Goal: Information Seeking & Learning: Check status

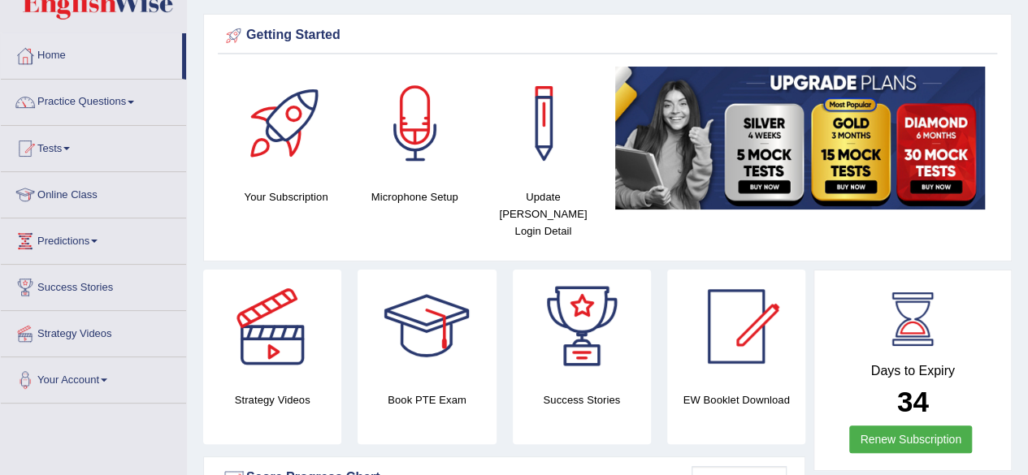
scroll to position [46, 0]
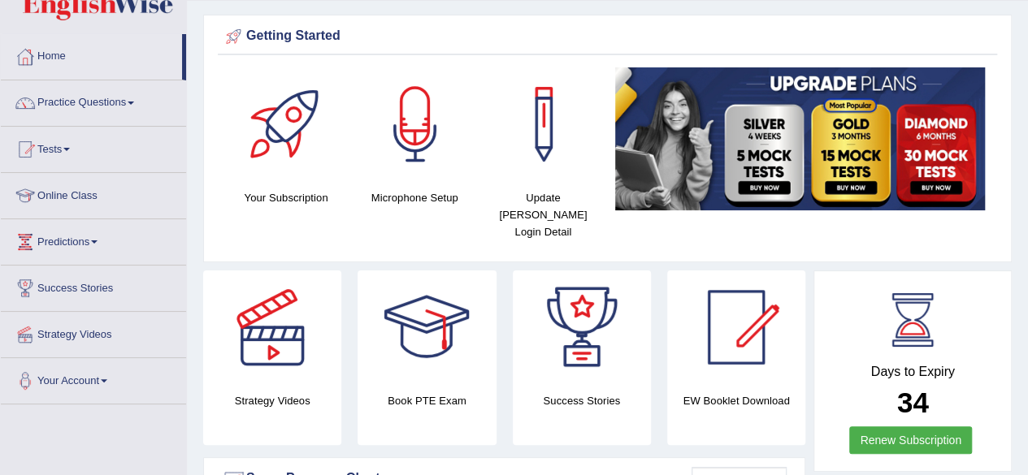
click at [62, 145] on link "Tests" at bounding box center [93, 147] width 185 height 41
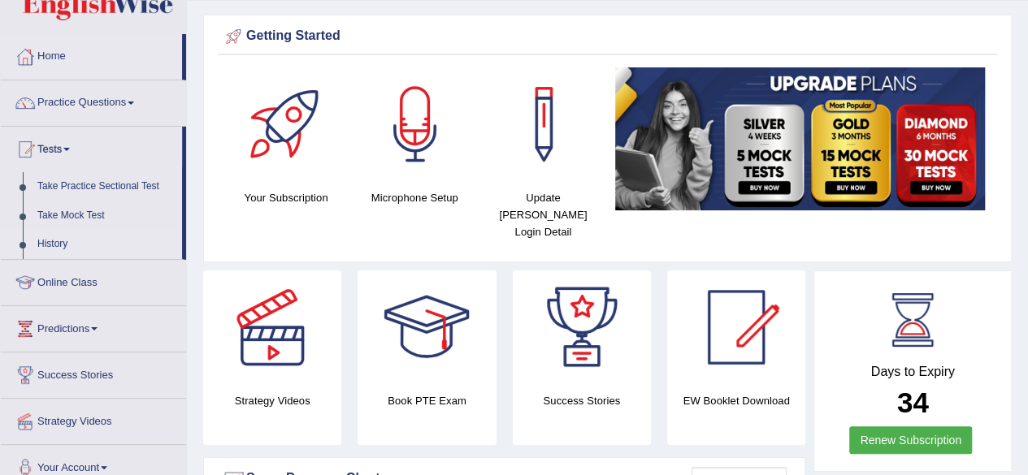
click at [46, 238] on link "History" at bounding box center [106, 244] width 152 height 29
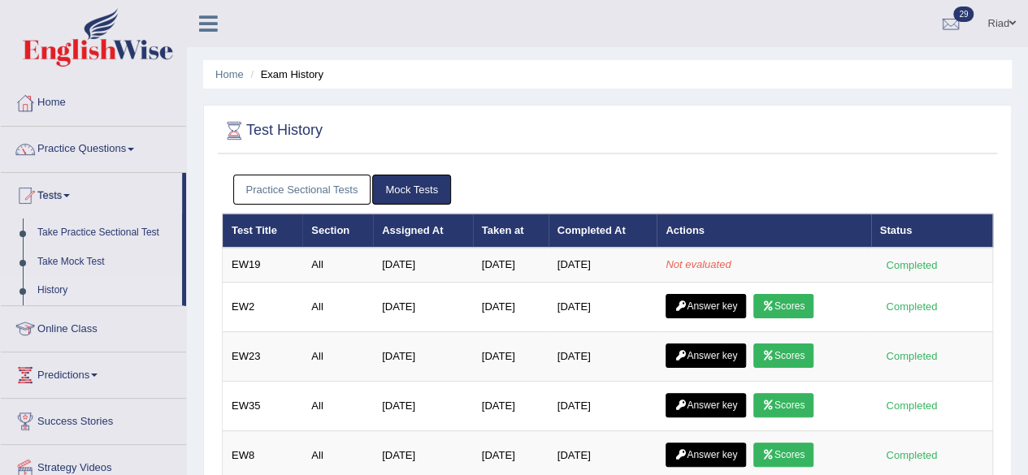
click at [49, 98] on link "Home" at bounding box center [93, 100] width 185 height 41
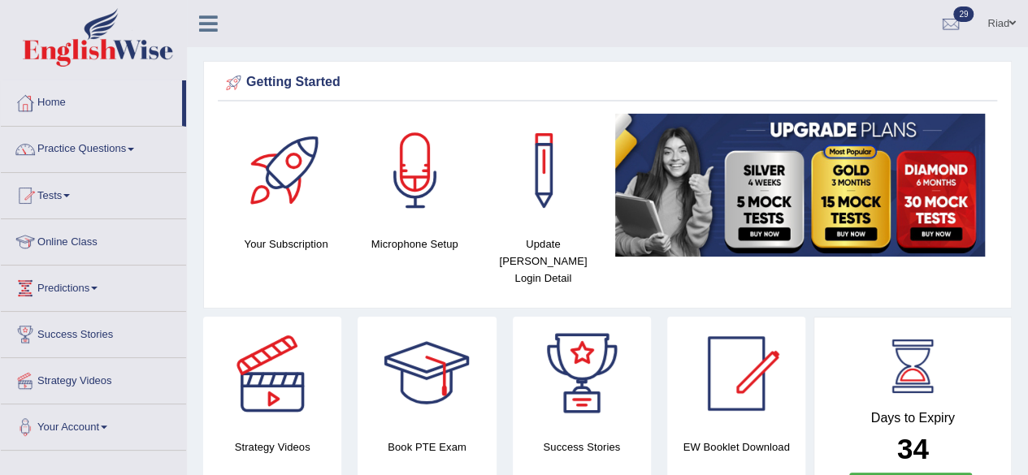
click at [69, 189] on link "Tests" at bounding box center [93, 193] width 185 height 41
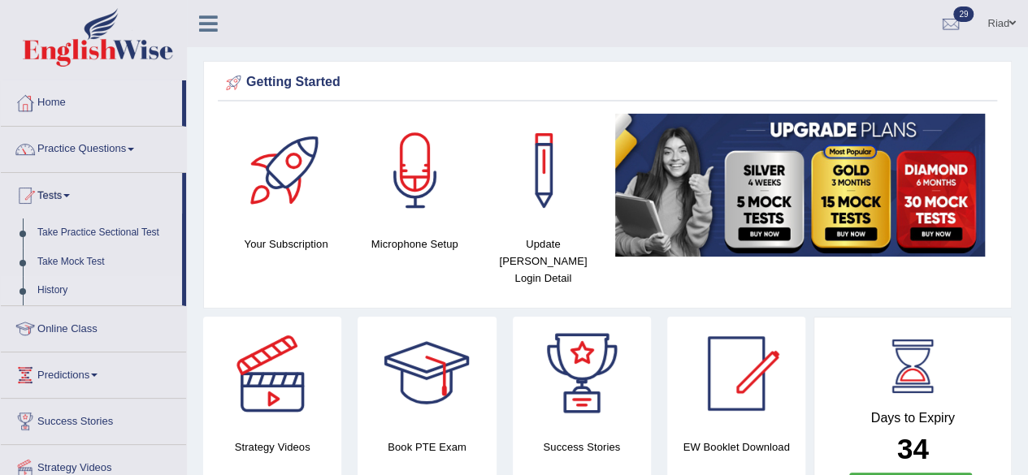
click at [46, 288] on link "History" at bounding box center [106, 290] width 152 height 29
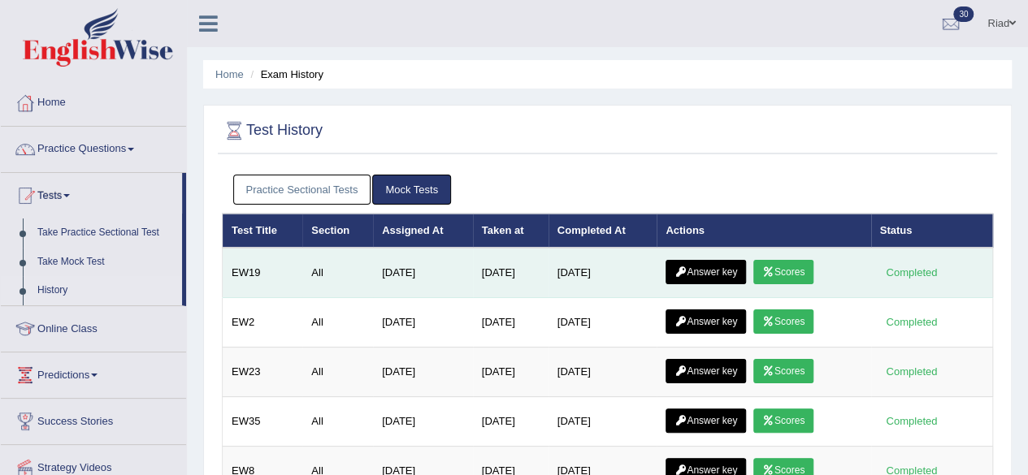
click at [787, 264] on link "Scores" at bounding box center [783, 272] width 60 height 24
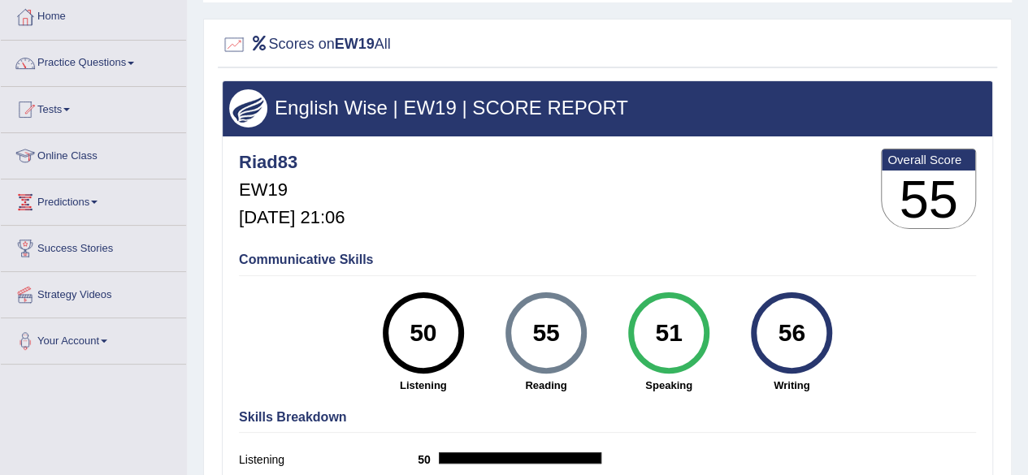
scroll to position [62, 0]
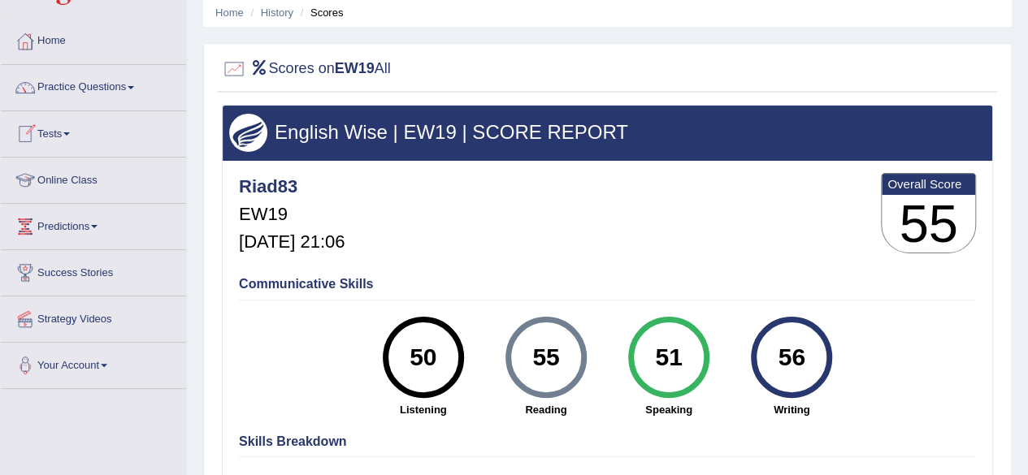
click at [70, 132] on span at bounding box center [66, 133] width 7 height 3
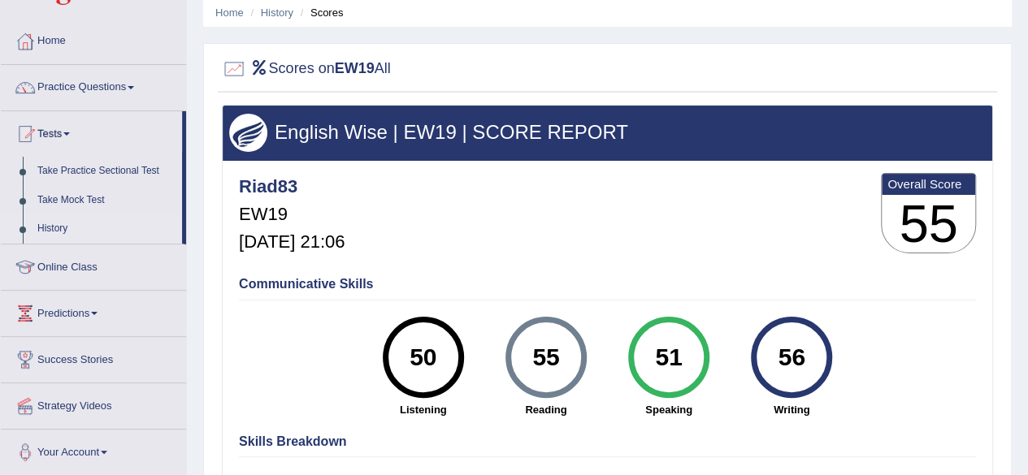
click at [60, 224] on link "History" at bounding box center [106, 229] width 152 height 29
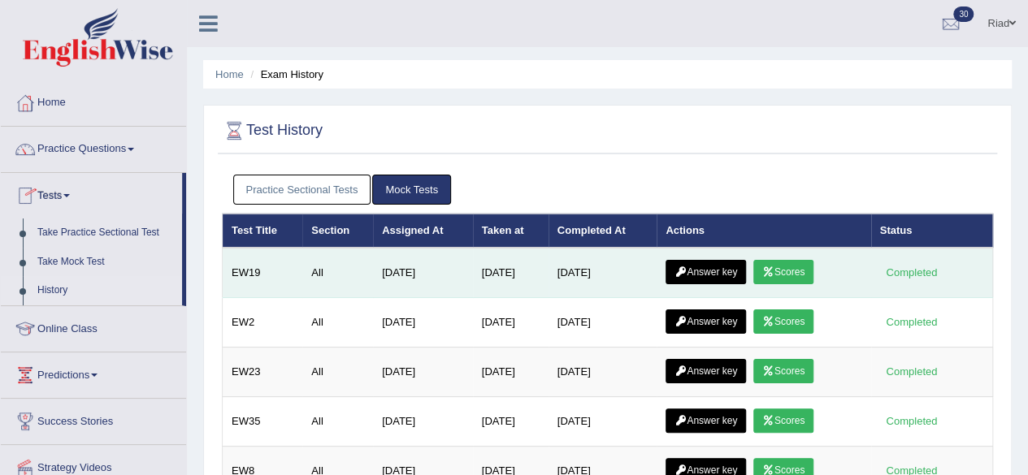
click at [704, 266] on link "Answer key" at bounding box center [706, 272] width 80 height 24
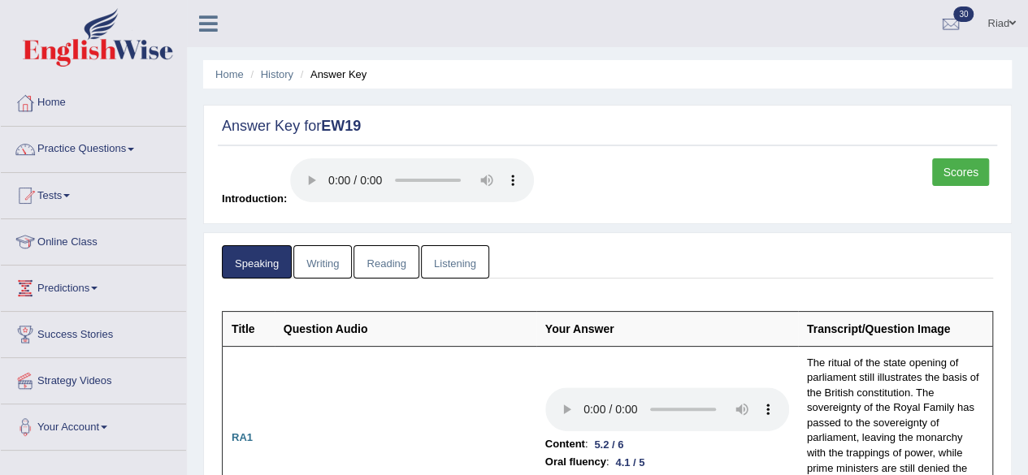
click at [327, 255] on link "Writing" at bounding box center [322, 261] width 59 height 33
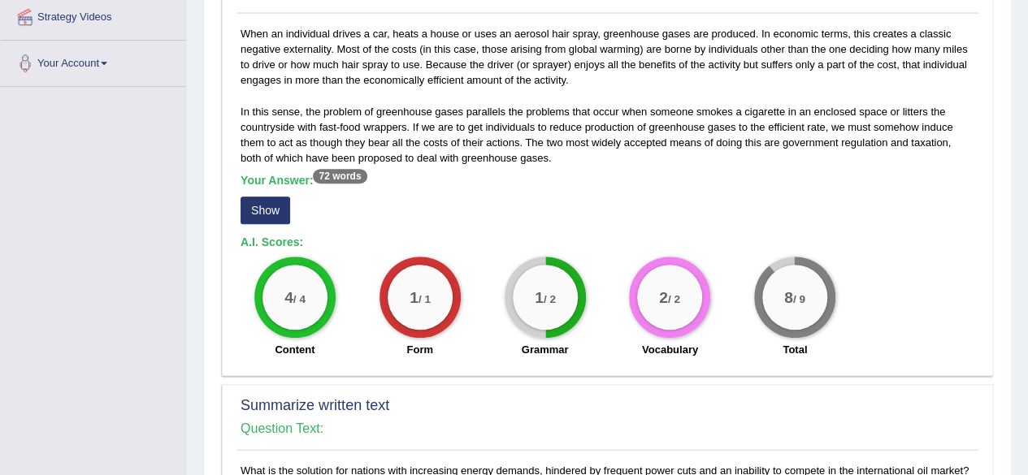
scroll to position [366, 0]
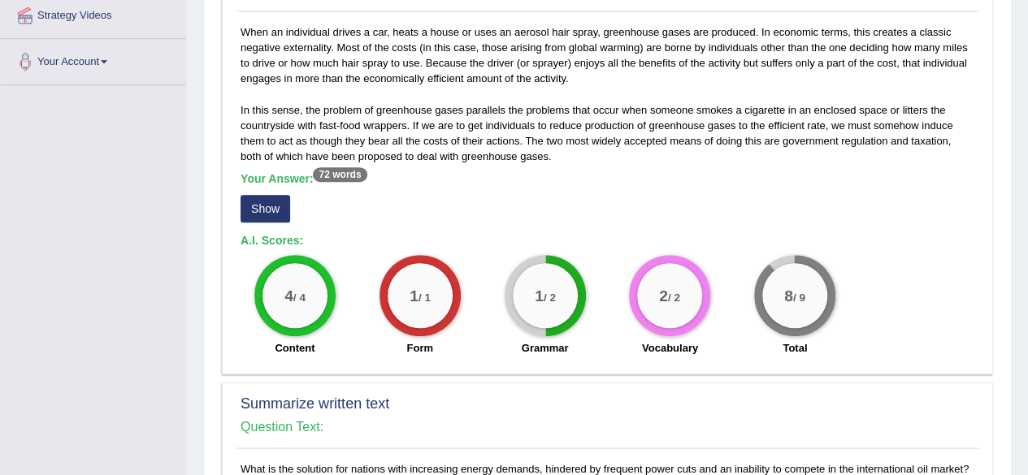
click at [271, 201] on button "Show" at bounding box center [266, 209] width 50 height 28
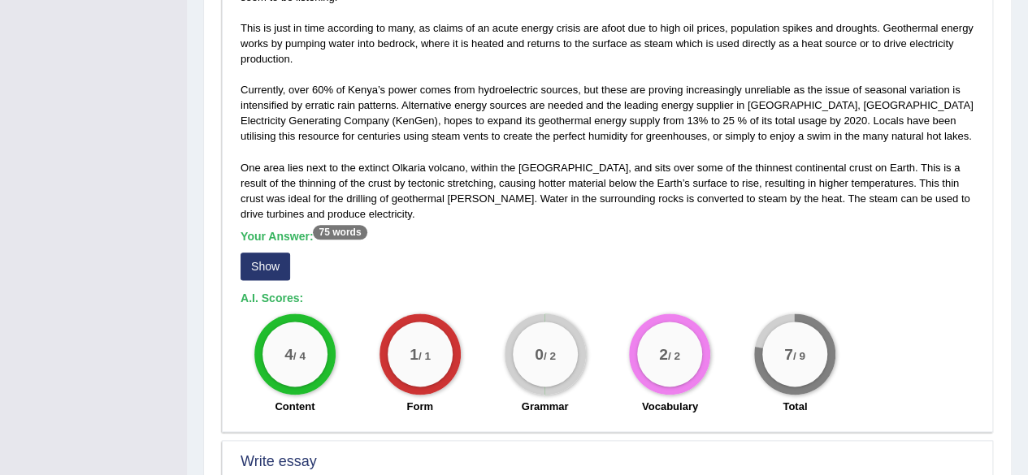
scroll to position [886, 0]
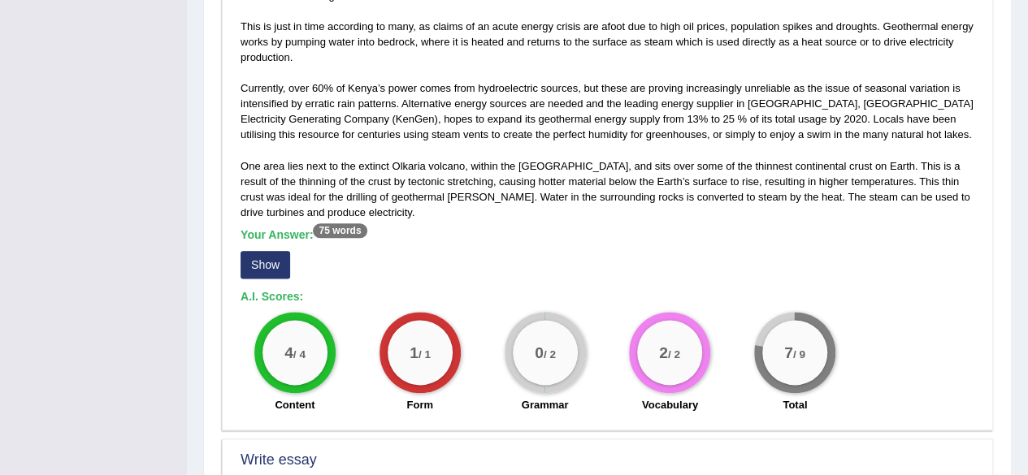
click at [275, 254] on button "Show" at bounding box center [266, 265] width 50 height 28
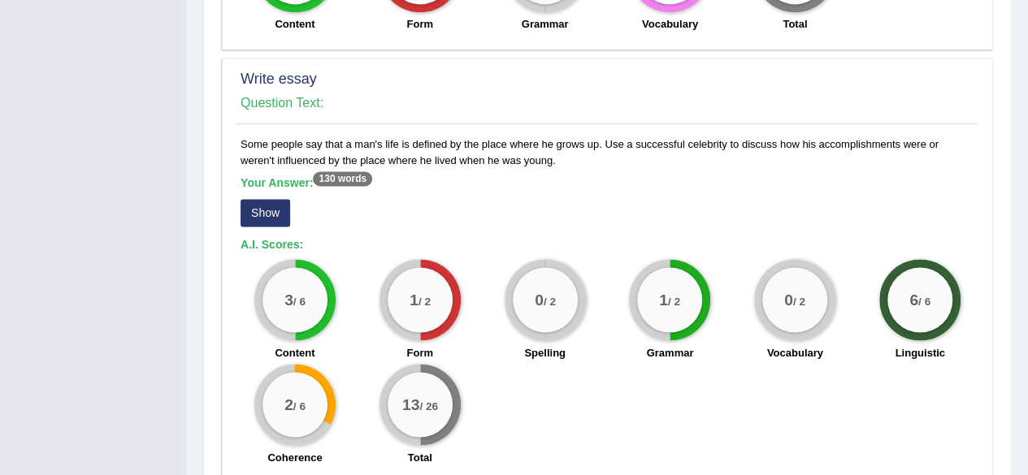
scroll to position [1268, 0]
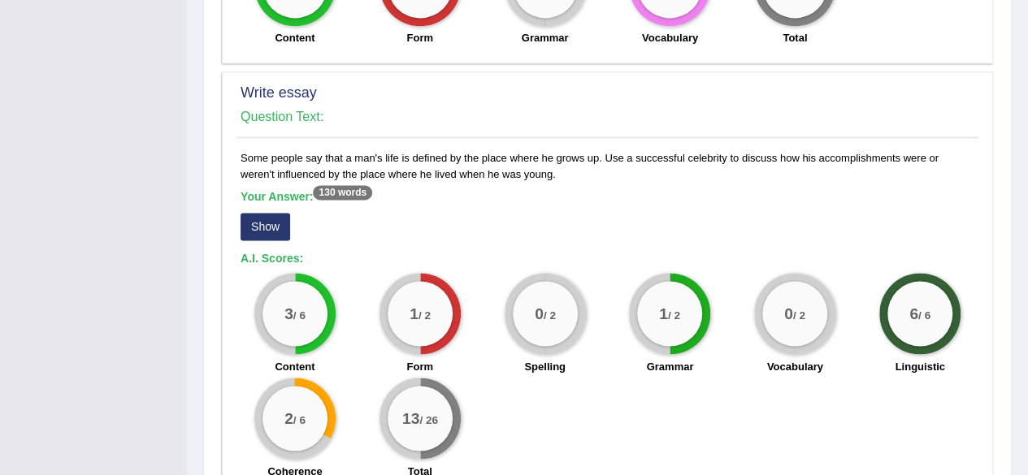
click at [259, 220] on button "Show" at bounding box center [266, 227] width 50 height 28
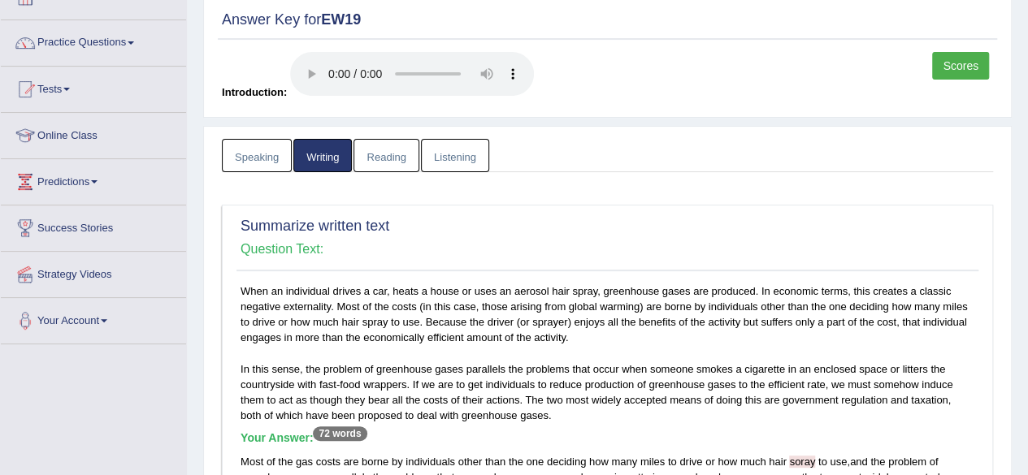
scroll to position [0, 0]
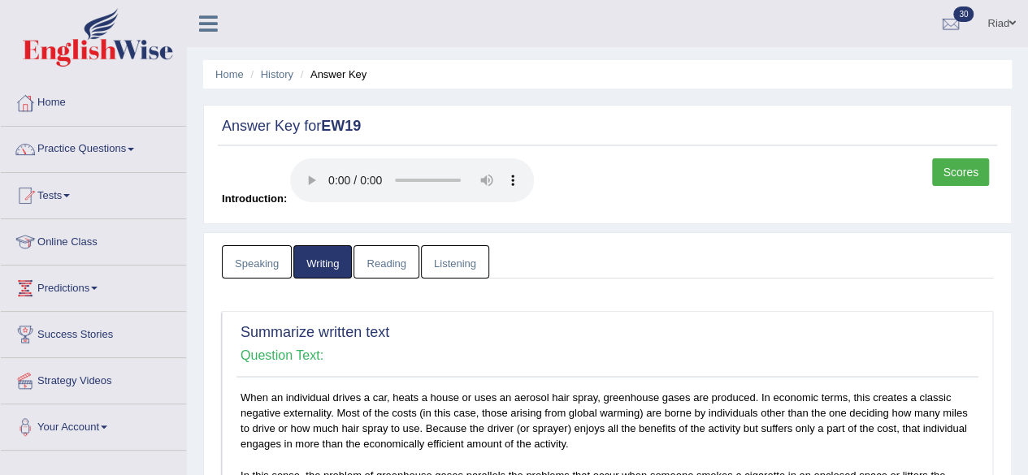
click at [378, 258] on link "Reading" at bounding box center [386, 261] width 65 height 33
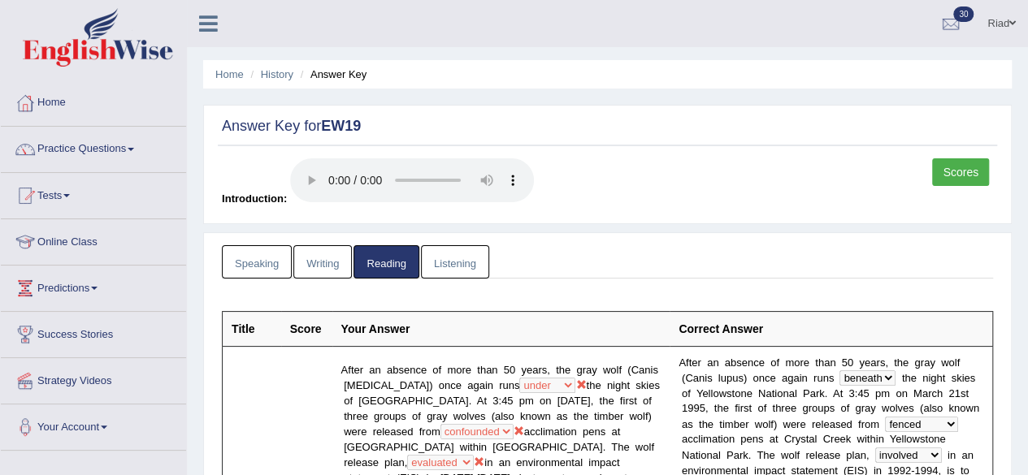
click at [442, 254] on link "Listening" at bounding box center [455, 261] width 68 height 33
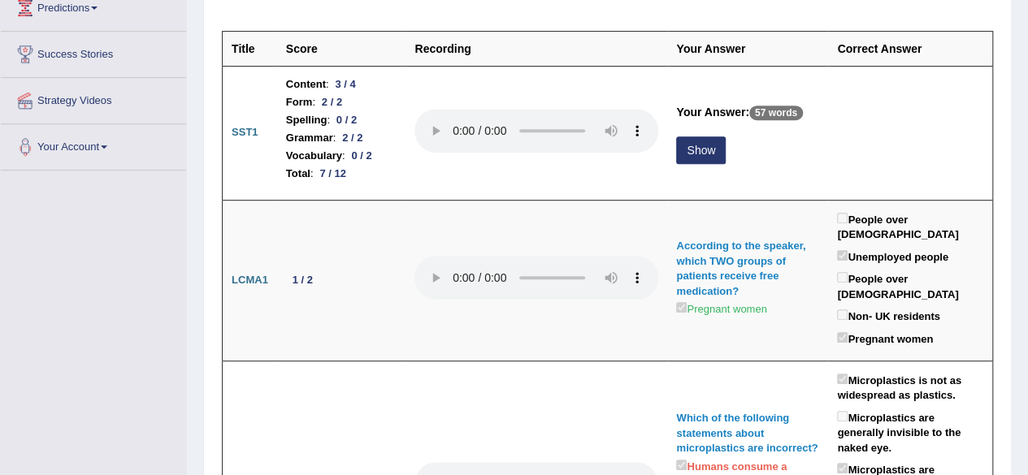
scroll to position [281, 0]
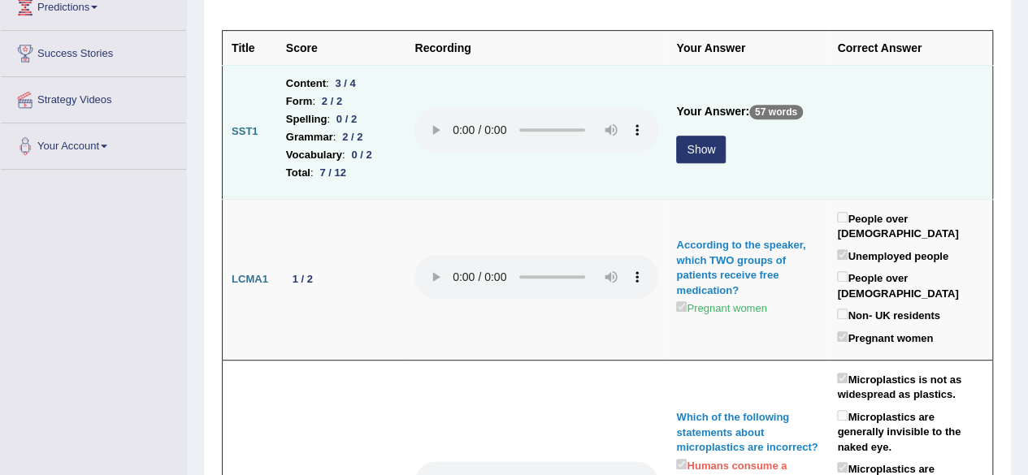
click at [692, 145] on button "Show" at bounding box center [701, 150] width 50 height 28
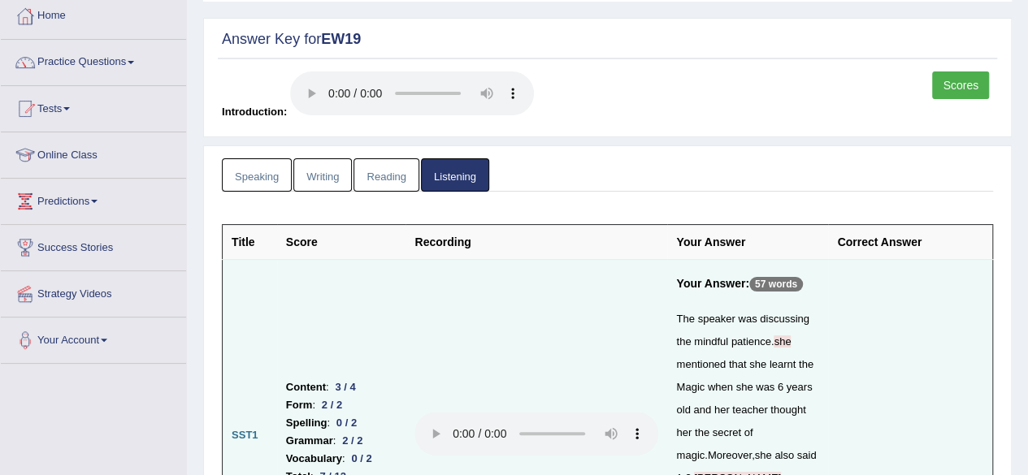
scroll to position [0, 0]
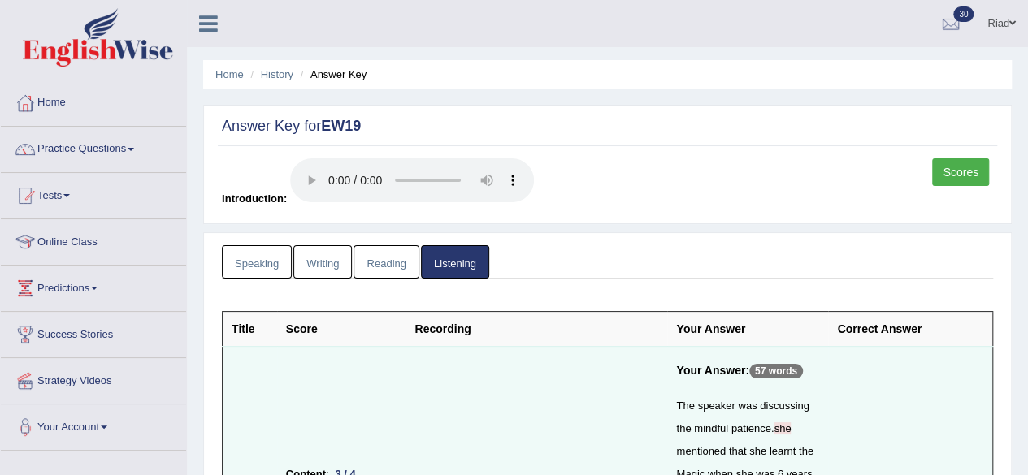
click at [322, 257] on link "Writing" at bounding box center [322, 261] width 59 height 33
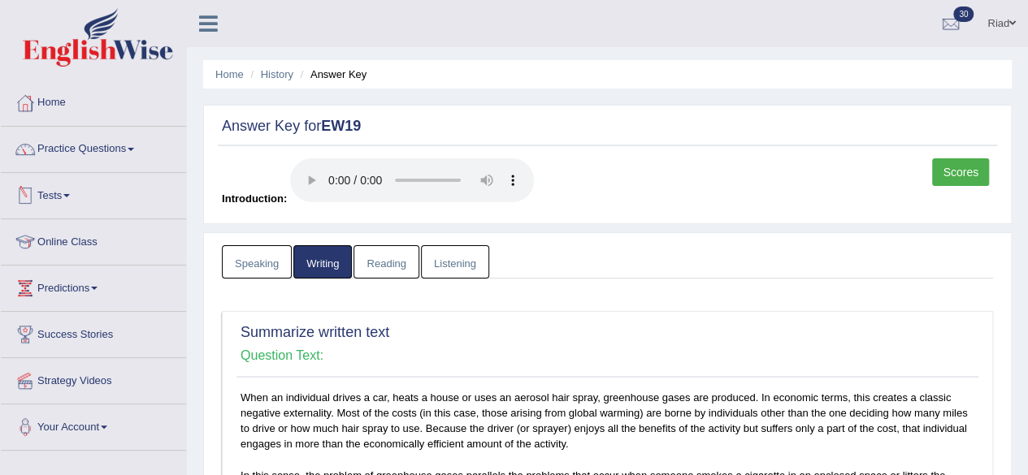
click at [65, 187] on link "Tests" at bounding box center [93, 193] width 185 height 41
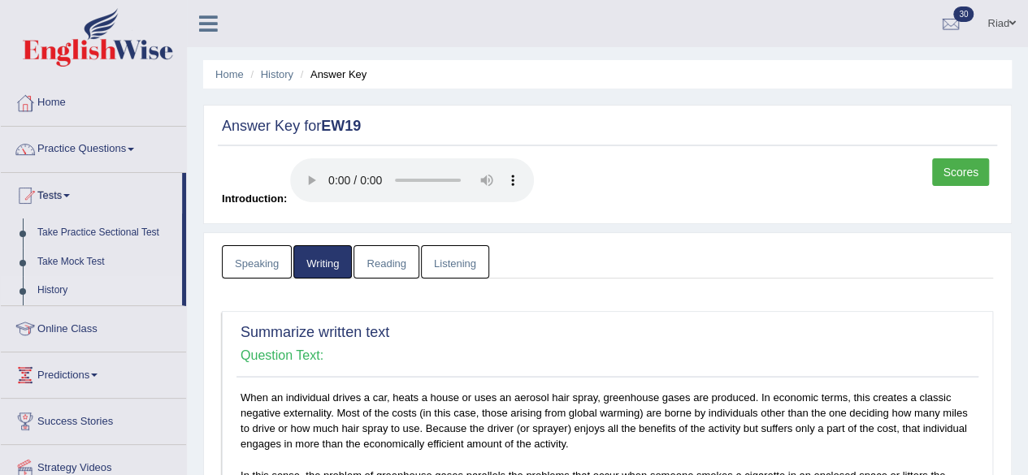
click at [59, 282] on link "History" at bounding box center [106, 290] width 152 height 29
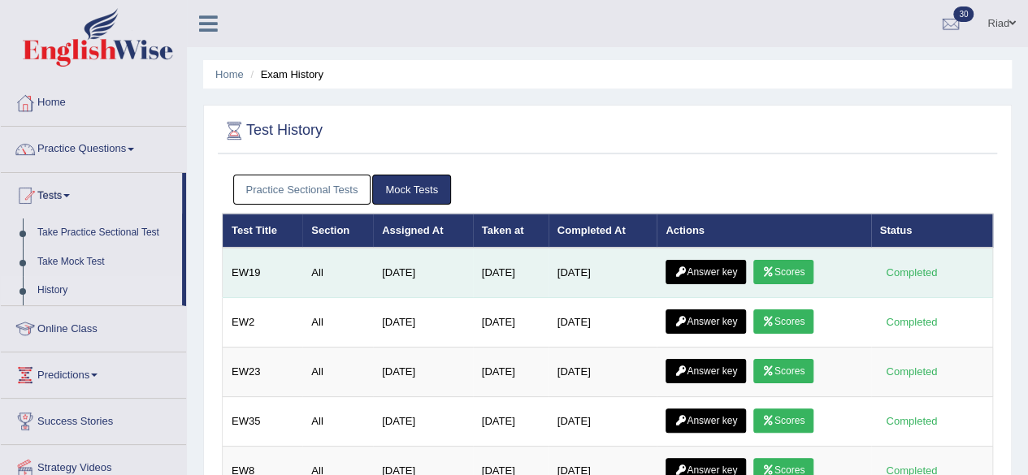
click at [784, 267] on link "Scores" at bounding box center [783, 272] width 60 height 24
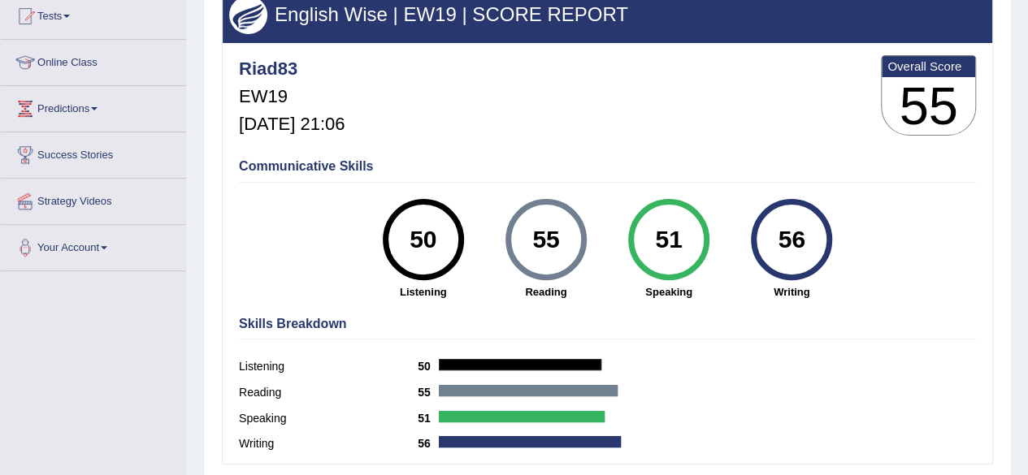
scroll to position [179, 0]
